Goal: Information Seeking & Learning: Learn about a topic

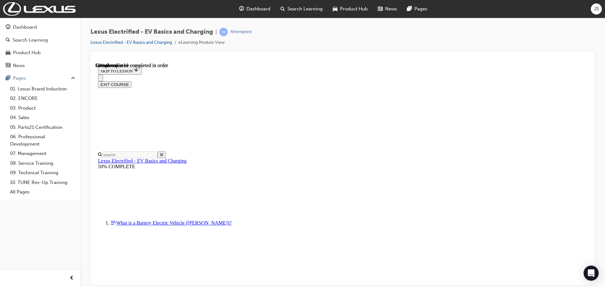
scroll to position [504, 0]
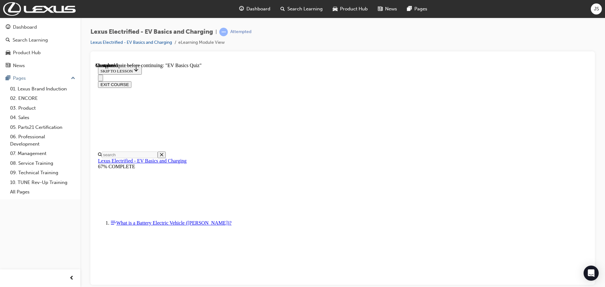
radio input "true"
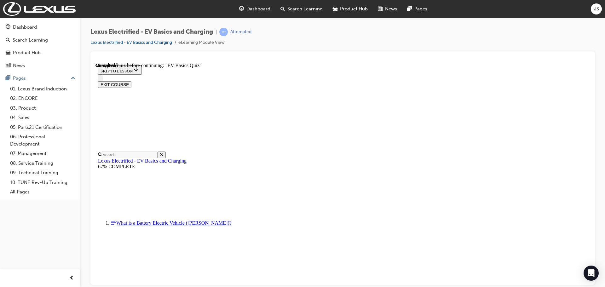
radio input "true"
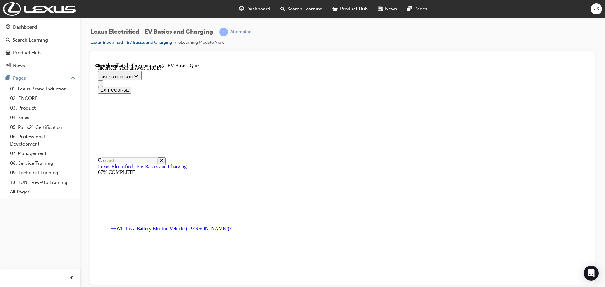
scroll to position [75, 0]
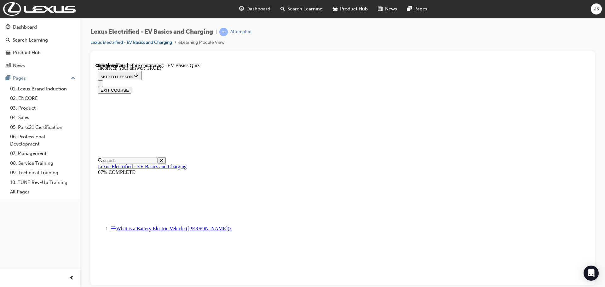
radio input "true"
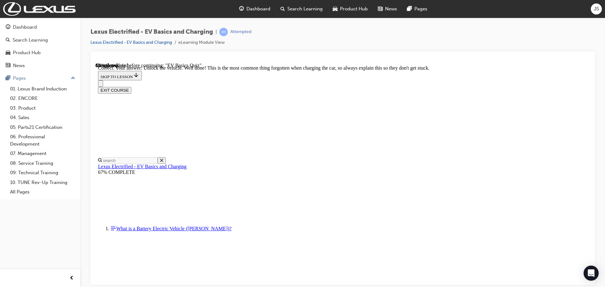
scroll to position [263, 0]
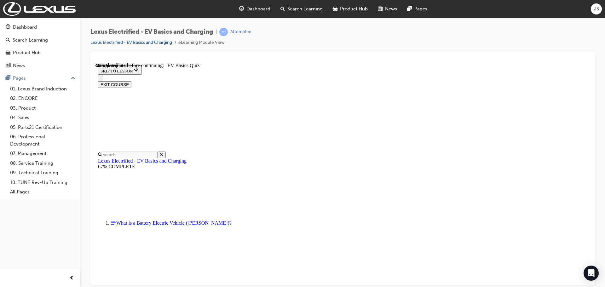
scroll to position [61, 0]
radio input "true"
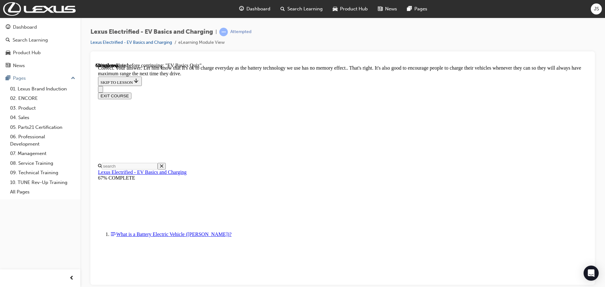
scroll to position [120, 0]
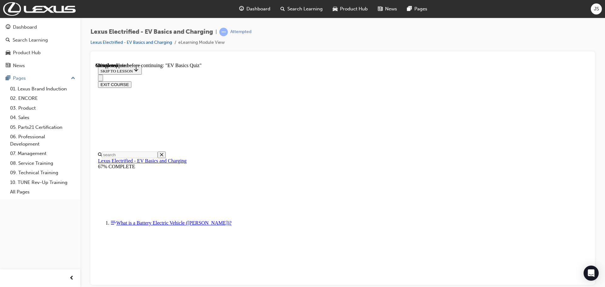
scroll to position [32, 0]
checkbox input "true"
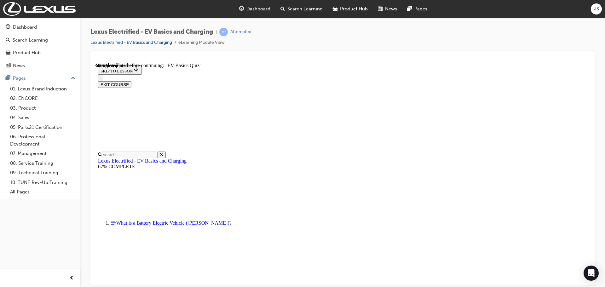
checkbox input "true"
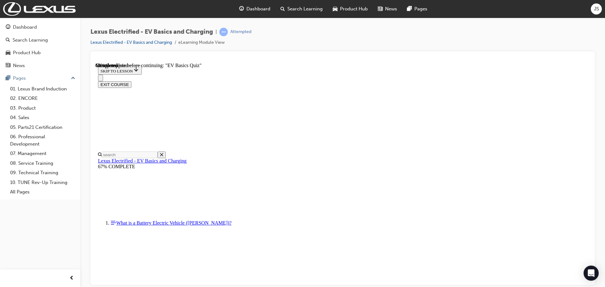
checkbox input "true"
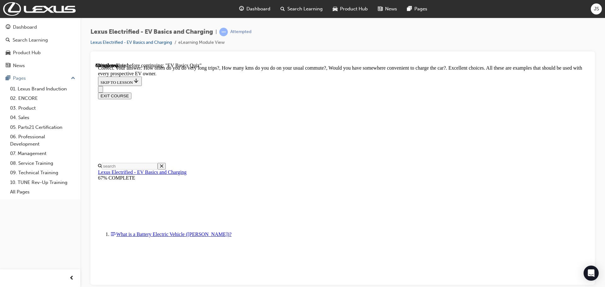
scroll to position [156, 0]
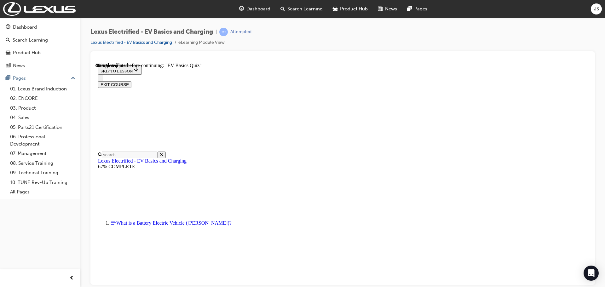
radio input "true"
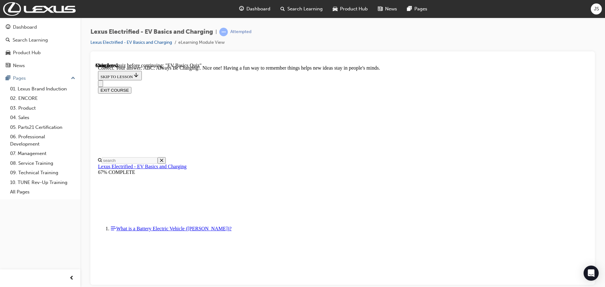
scroll to position [120, 0]
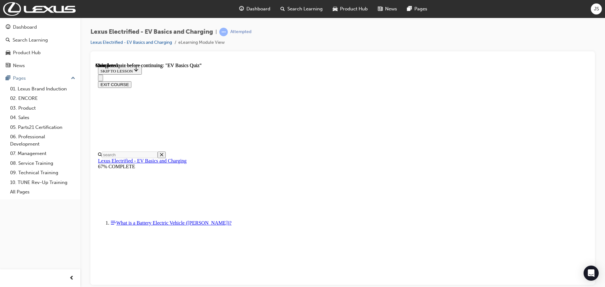
scroll to position [119, 0]
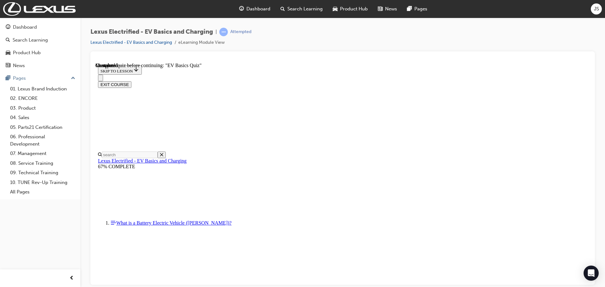
radio input "true"
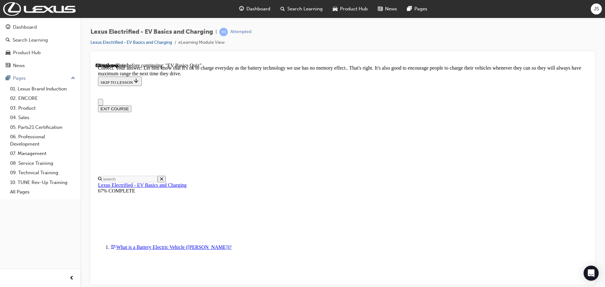
radio input "true"
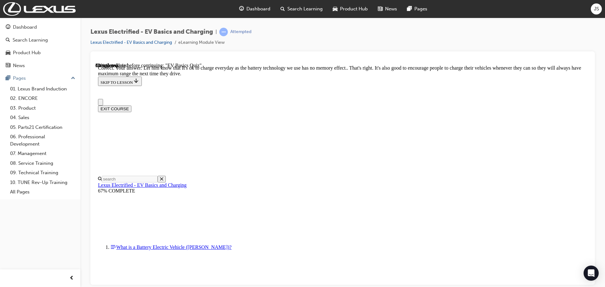
radio input "true"
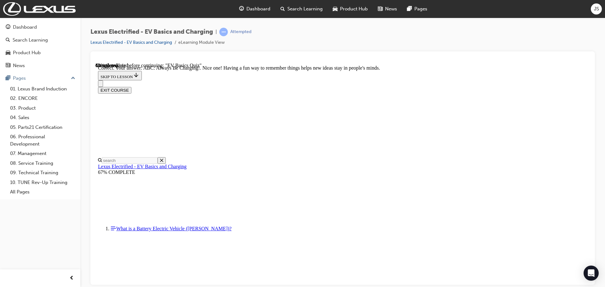
scroll to position [120, 0]
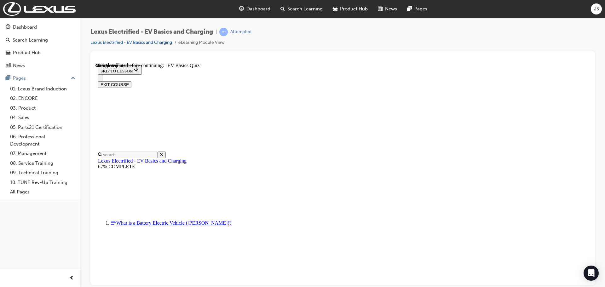
radio input "true"
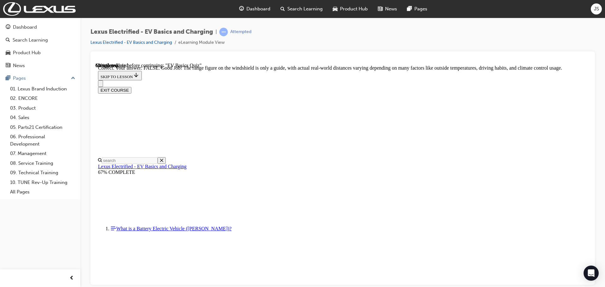
scroll to position [114, 0]
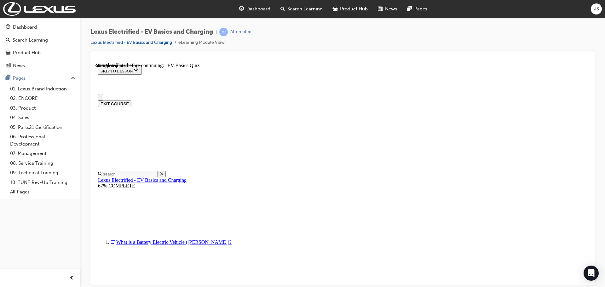
scroll to position [32, 0]
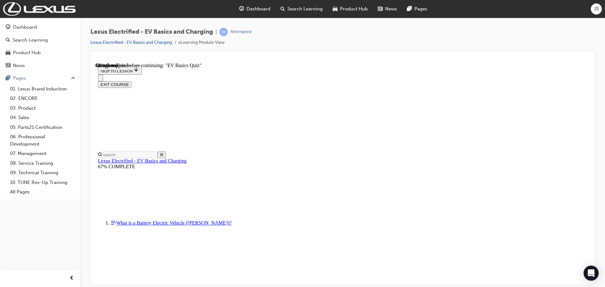
checkbox input "true"
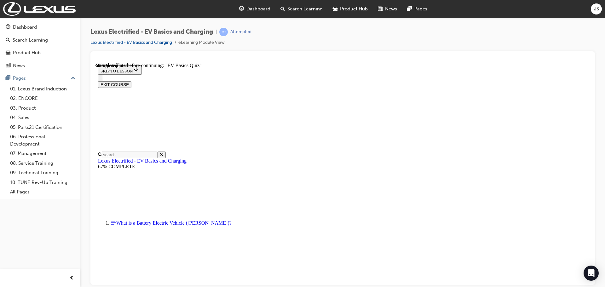
checkbox input "true"
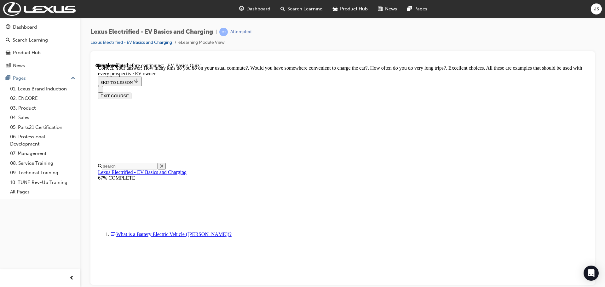
scroll to position [156, 0]
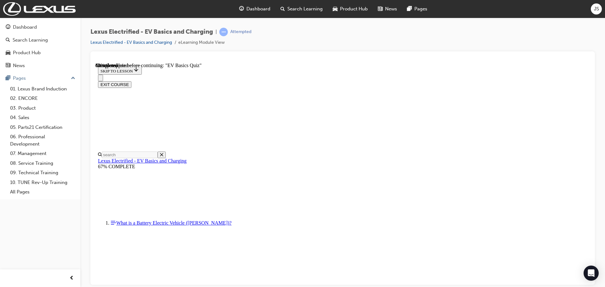
scroll to position [158, 0]
radio input "true"
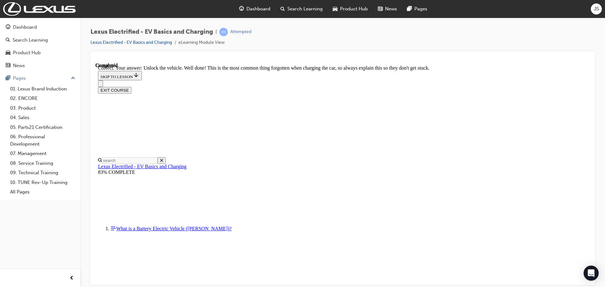
scroll to position [263, 0]
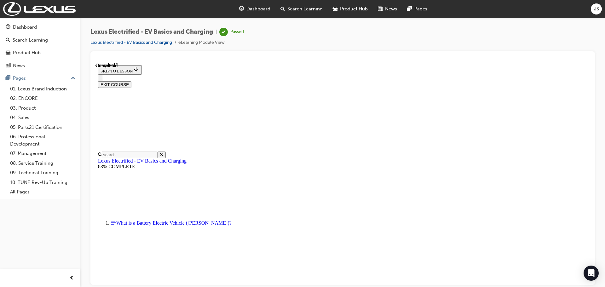
scroll to position [119, 0]
click at [131, 81] on button "EXIT COURSE" at bounding box center [114, 84] width 33 height 7
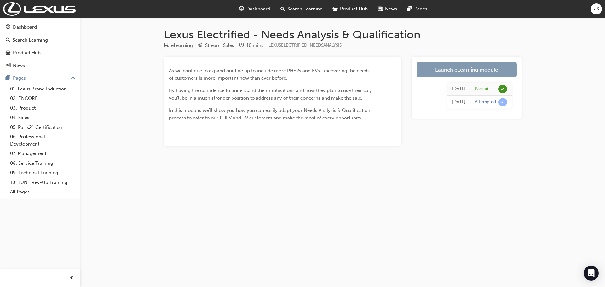
click at [436, 75] on link "Launch eLearning module" at bounding box center [467, 70] width 100 height 16
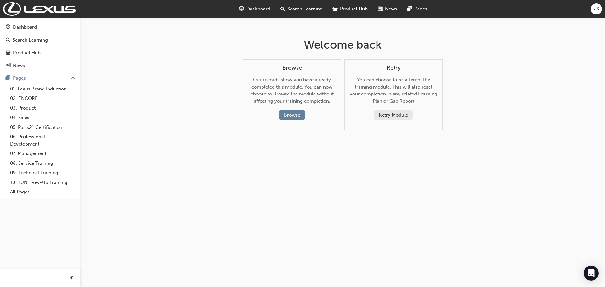
click at [394, 118] on button "Retry Module" at bounding box center [393, 115] width 39 height 10
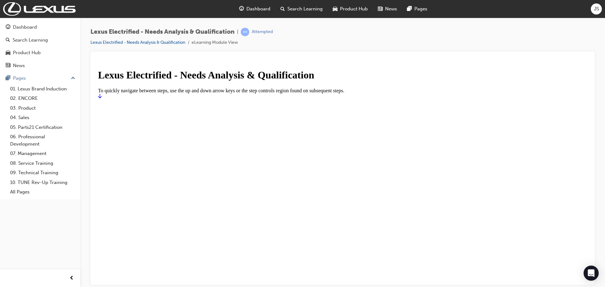
click at [102, 98] on icon "Start" at bounding box center [100, 96] width 4 height 4
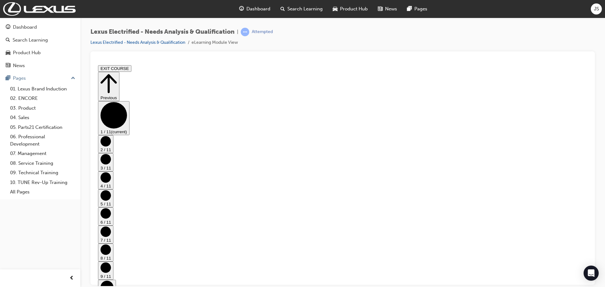
drag, startPoint x: 226, startPoint y: 168, endPoint x: 393, endPoint y: 191, distance: 168.7
drag, startPoint x: 213, startPoint y: 210, endPoint x: 466, endPoint y: 217, distance: 252.6
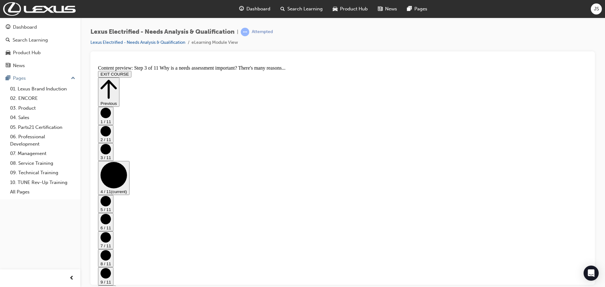
scroll to position [0, 0]
drag, startPoint x: 490, startPoint y: 187, endPoint x: 605, endPoint y: 249, distance: 130.2
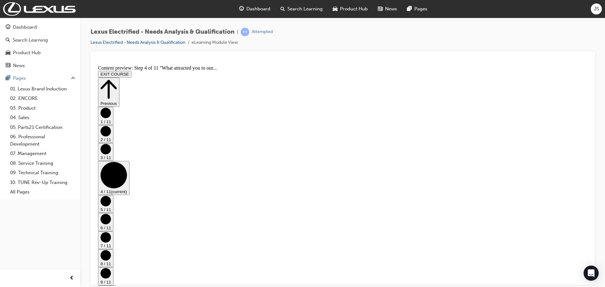
drag, startPoint x: 559, startPoint y: 207, endPoint x: 513, endPoint y: 203, distance: 46.6
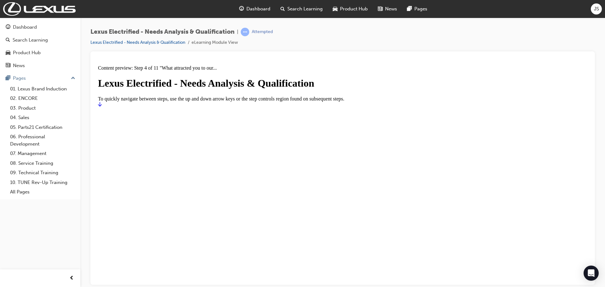
drag, startPoint x: 321, startPoint y: 195, endPoint x: 329, endPoint y: 191, distance: 9.4
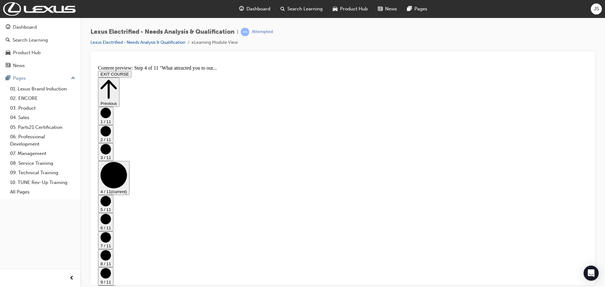
drag, startPoint x: 255, startPoint y: 118, endPoint x: 301, endPoint y: 129, distance: 47.3
drag, startPoint x: 255, startPoint y: 146, endPoint x: 462, endPoint y: 150, distance: 206.9
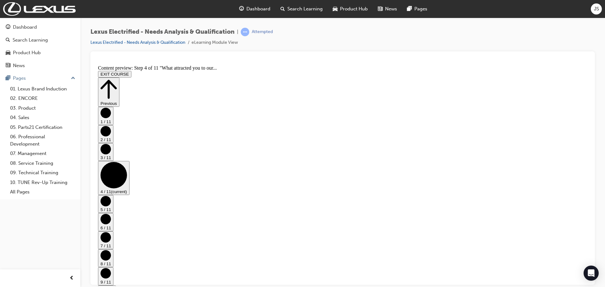
drag, startPoint x: 255, startPoint y: 123, endPoint x: 403, endPoint y: 123, distance: 147.9
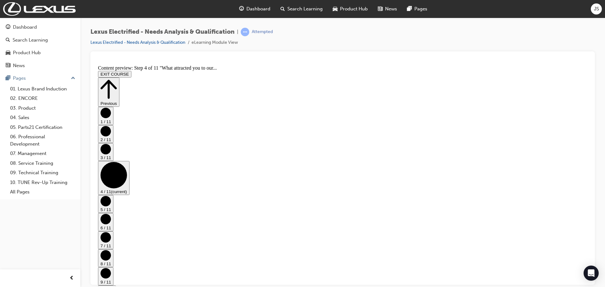
drag, startPoint x: 255, startPoint y: 220, endPoint x: 349, endPoint y: 226, distance: 94.8
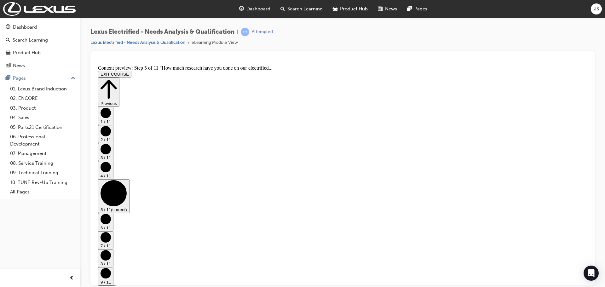
drag, startPoint x: 224, startPoint y: 251, endPoint x: 330, endPoint y: 263, distance: 107.2
drag, startPoint x: 335, startPoint y: 264, endPoint x: 331, endPoint y: 266, distance: 5.1
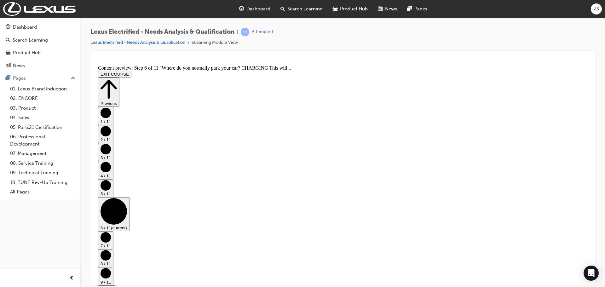
scroll to position [133, 0]
drag, startPoint x: 221, startPoint y: 136, endPoint x: 470, endPoint y: 142, distance: 248.8
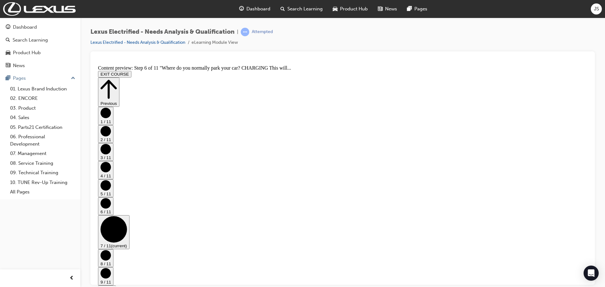
scroll to position [0, 0]
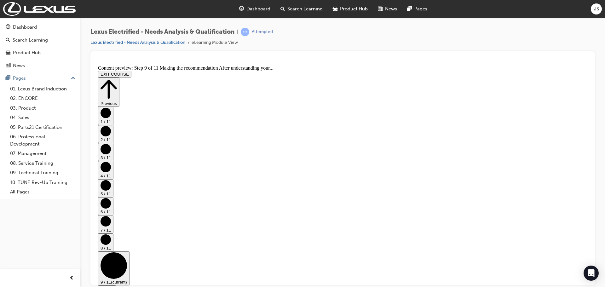
scroll to position [0, 0]
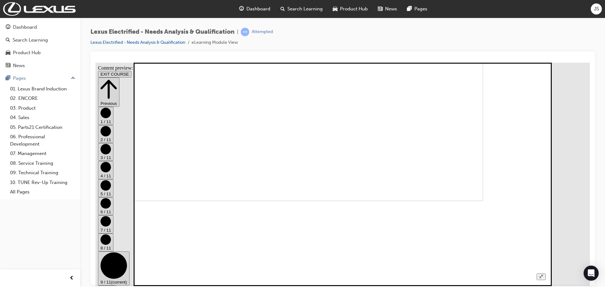
click at [544, 274] on icon "Unzoom image" at bounding box center [541, 276] width 4 height 4
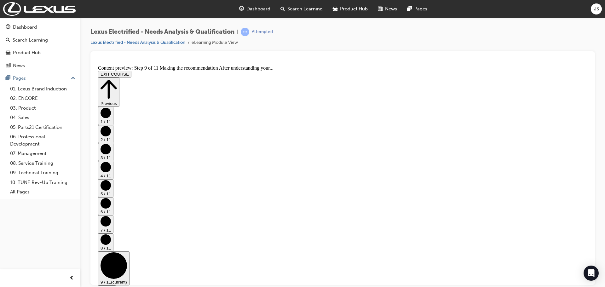
scroll to position [26, 0]
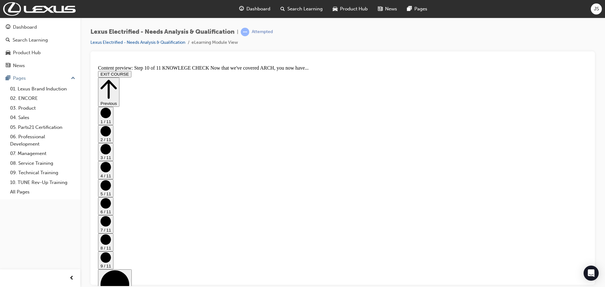
scroll to position [61, 0]
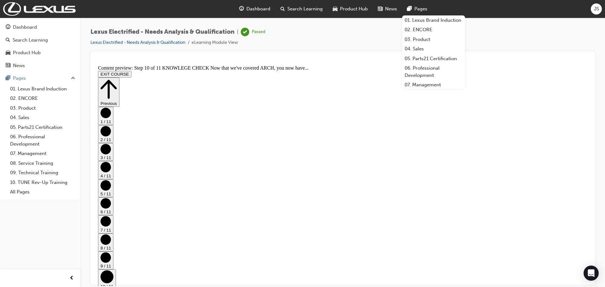
scroll to position [316, 0]
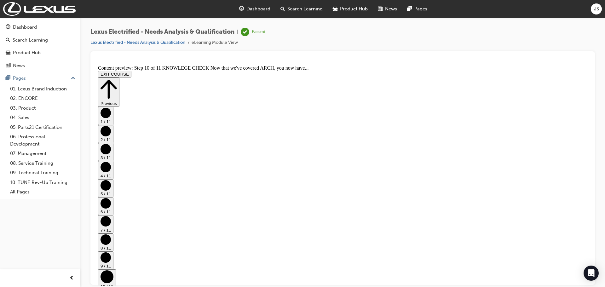
click at [131, 72] on button "EXIT COURSE" at bounding box center [114, 74] width 33 height 7
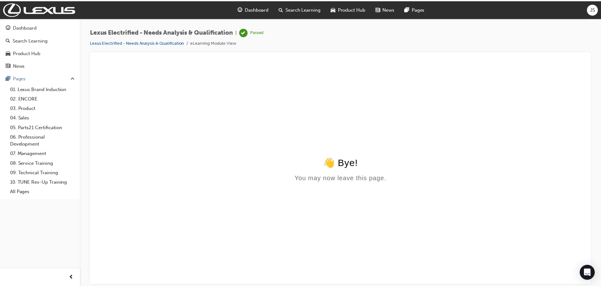
scroll to position [0, 0]
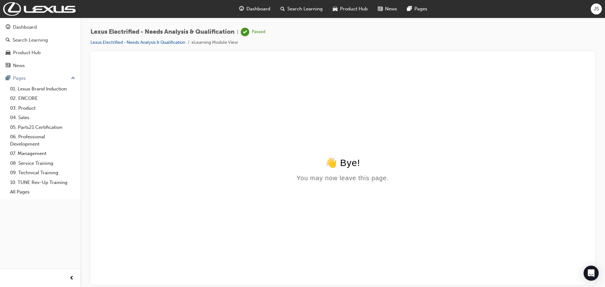
click at [249, 11] on span "Dashboard" at bounding box center [259, 8] width 24 height 7
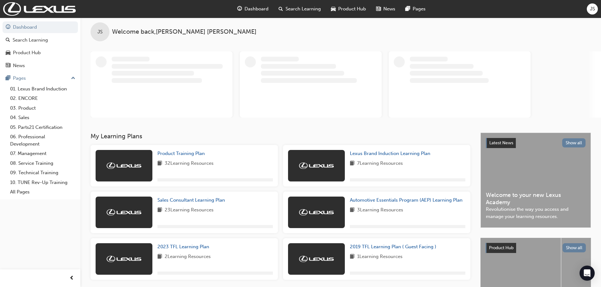
scroll to position [65, 0]
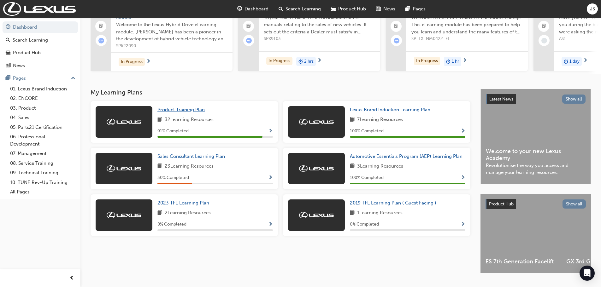
click at [180, 113] on span "Product Training Plan" at bounding box center [180, 110] width 47 height 6
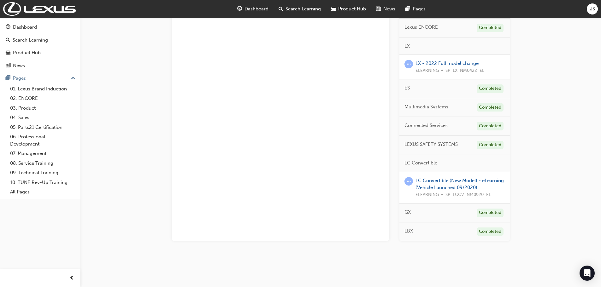
scroll to position [164, 0]
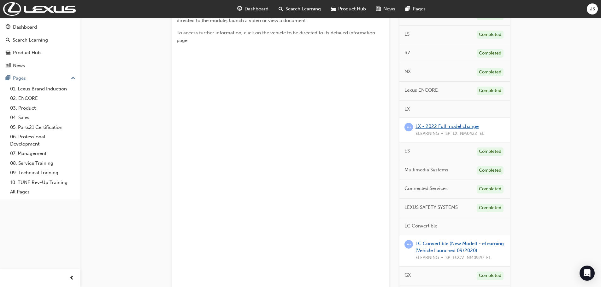
click at [444, 126] on link "LX - 2022 Full model change" at bounding box center [446, 127] width 63 height 6
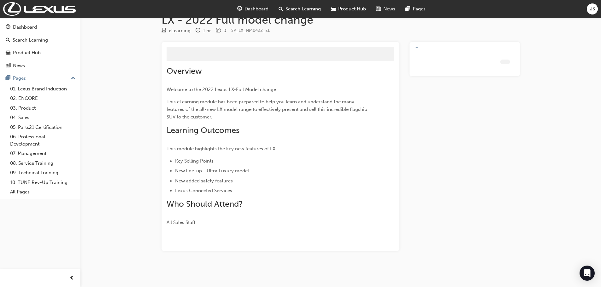
scroll to position [1, 0]
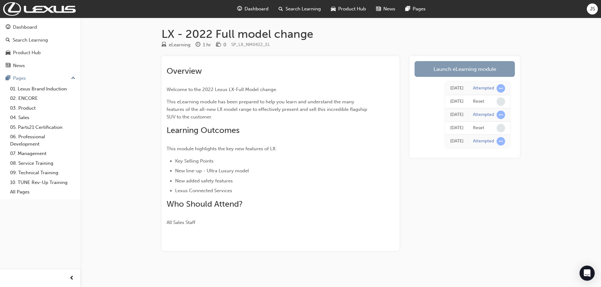
click at [451, 71] on link "Launch eLearning module" at bounding box center [464, 69] width 100 height 16
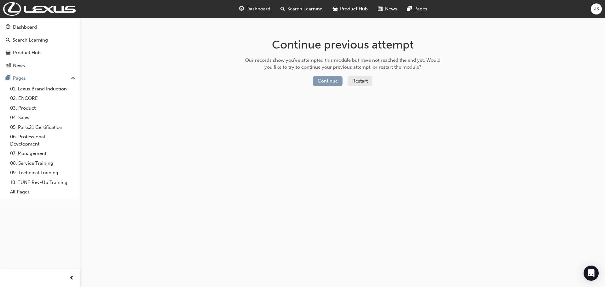
click at [319, 83] on button "Continue" at bounding box center [328, 81] width 30 height 10
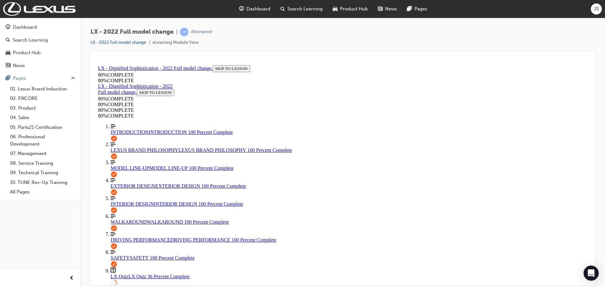
scroll to position [53, 0]
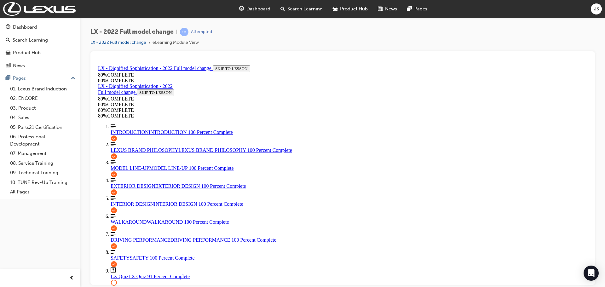
scroll to position [86, 0]
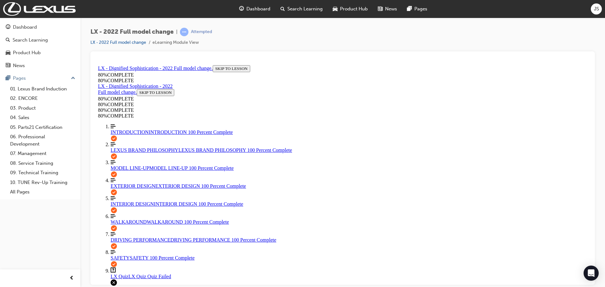
scroll to position [102, 0]
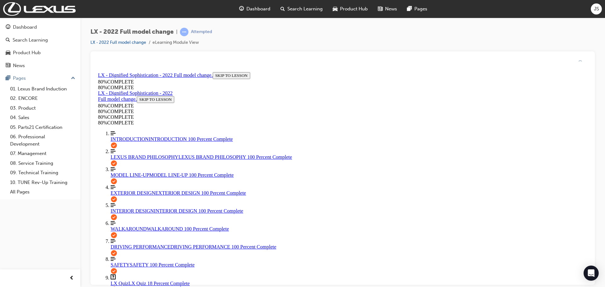
scroll to position [23, 0]
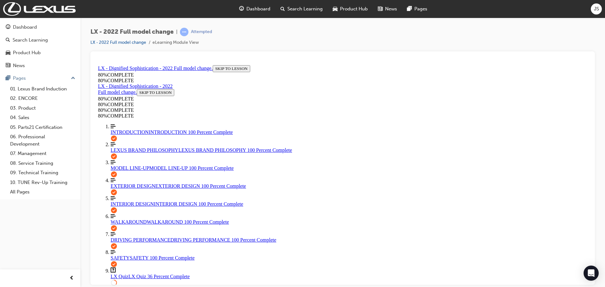
scroll to position [86, 0]
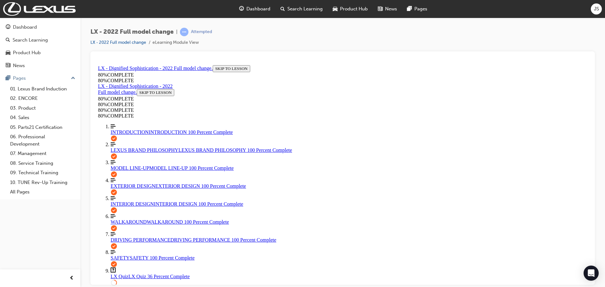
scroll to position [149, 0]
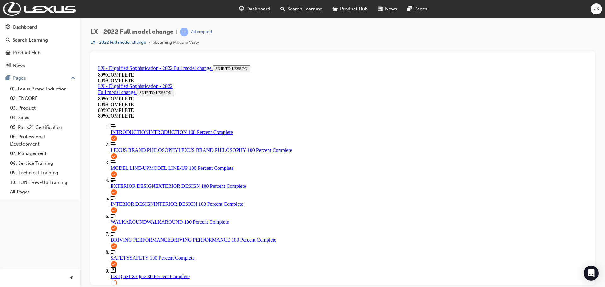
scroll to position [181, 0]
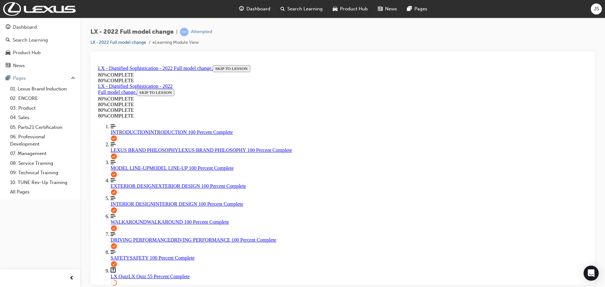
scroll to position [55, 0]
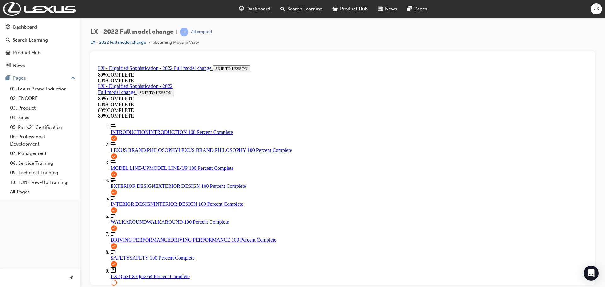
scroll to position [86, 0]
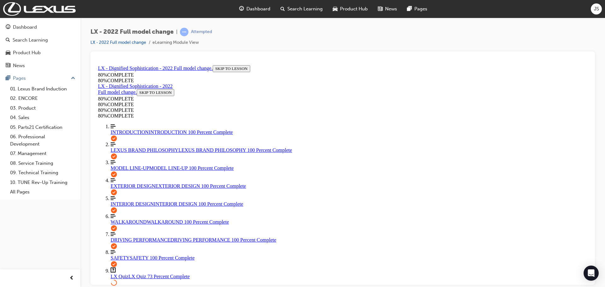
scroll to position [55, 0]
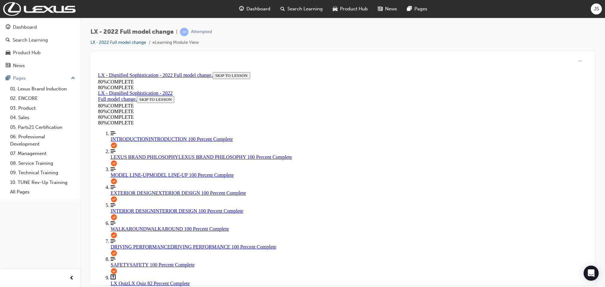
scroll to position [23, 0]
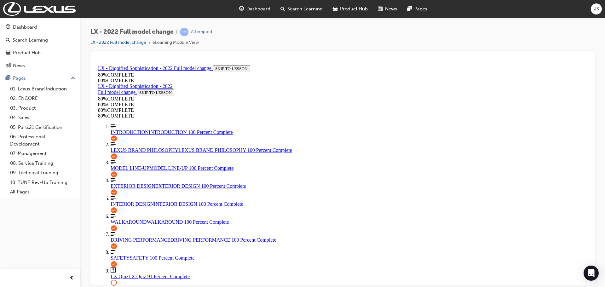
scroll to position [85, 0]
